Goal: Information Seeking & Learning: Check status

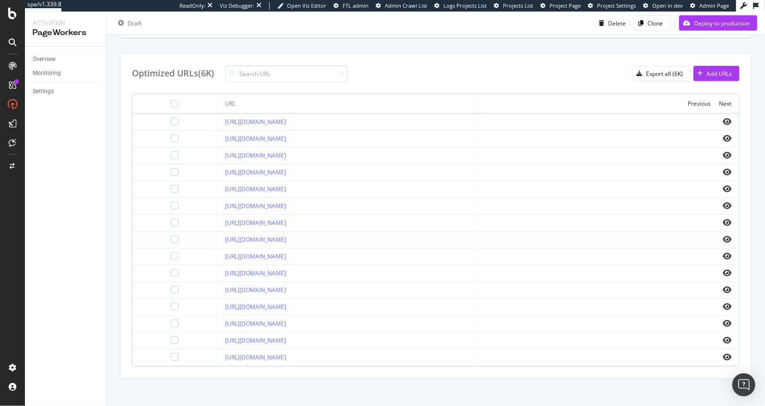
scroll to position [288, 0]
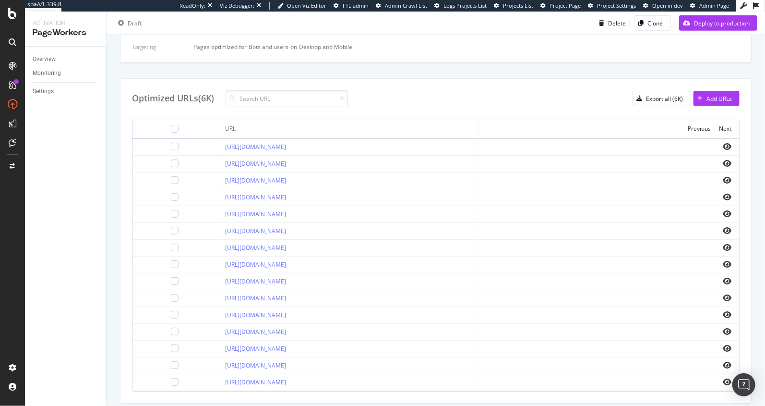
click at [541, 61] on div "Details Name Test 2 - Update to Offers H1 Type Page Editor Optimized Elements H…" at bounding box center [435, -1] width 631 height 125
click at [4, 13] on div at bounding box center [12, 14] width 23 height 12
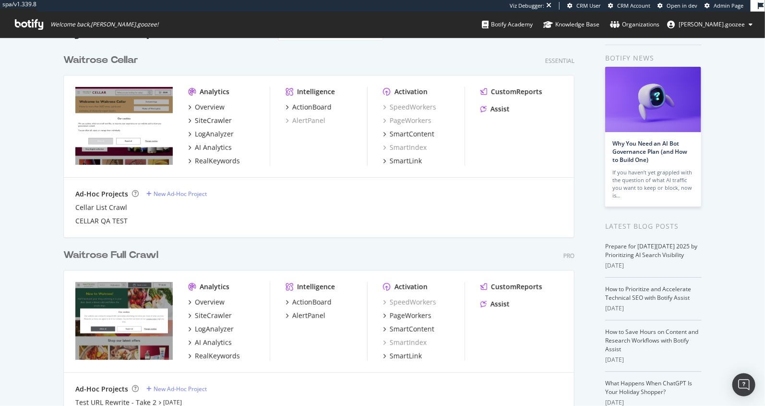
scroll to position [102, 0]
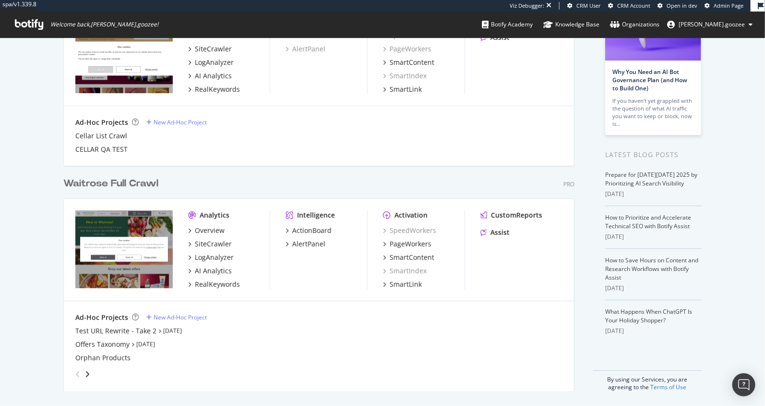
click at [397, 236] on div "SpeedWorkers PageWorkers SmartContent SmartIndex SmartLink" at bounding box center [424, 257] width 82 height 63
click at [395, 242] on div "PageWorkers" at bounding box center [411, 244] width 42 height 10
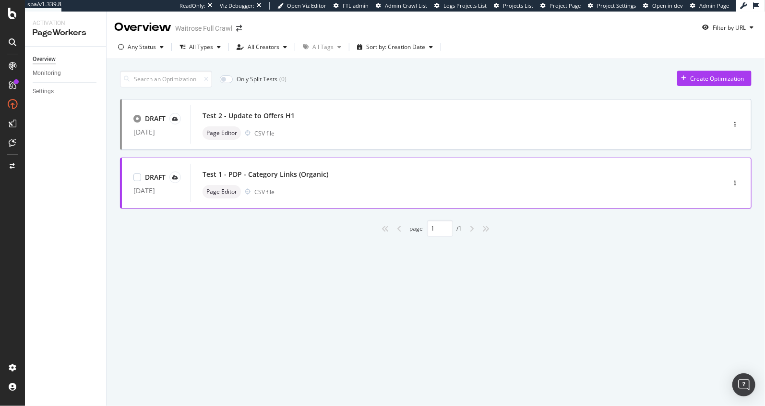
click at [343, 187] on div "Page Editor CSV file" at bounding box center [444, 191] width 482 height 13
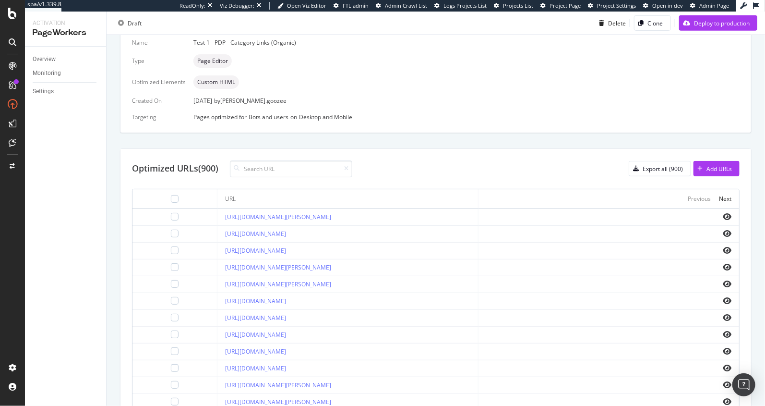
scroll to position [245, 0]
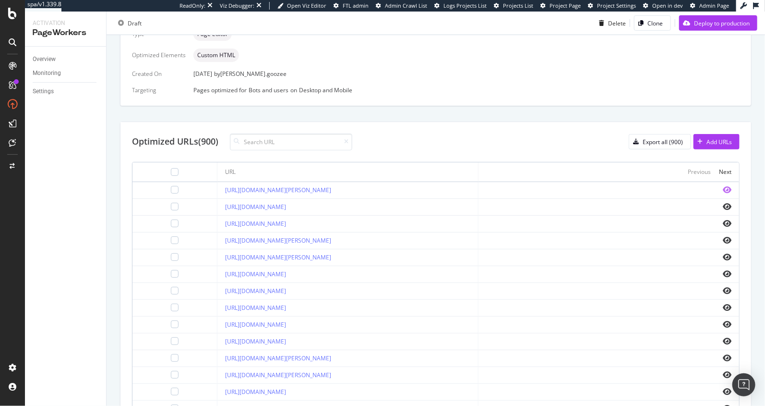
click at [726, 189] on icon "eye" at bounding box center [727, 190] width 9 height 8
